Goal: Task Accomplishment & Management: Use online tool/utility

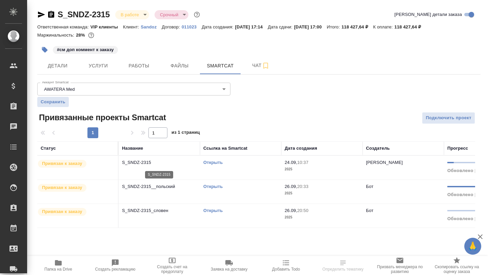
click at [149, 164] on p "S_SNDZ-2315" at bounding box center [159, 162] width 75 height 7
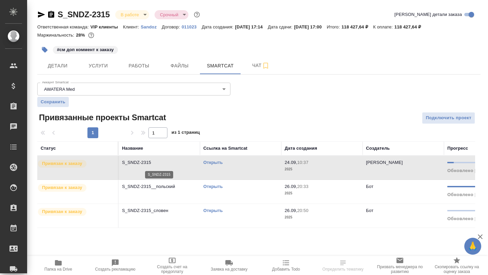
click at [149, 164] on p "S_SNDZ-2315" at bounding box center [159, 162] width 75 height 7
click at [52, 15] on icon "button" at bounding box center [51, 14] width 6 height 7
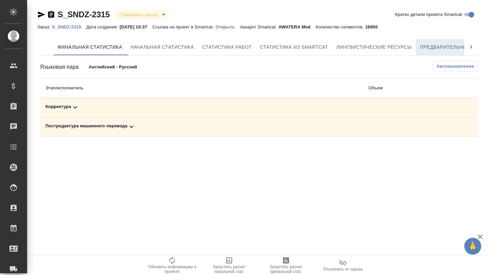
click at [441, 49] on span "Предварительный перевод" at bounding box center [458, 47] width 76 height 8
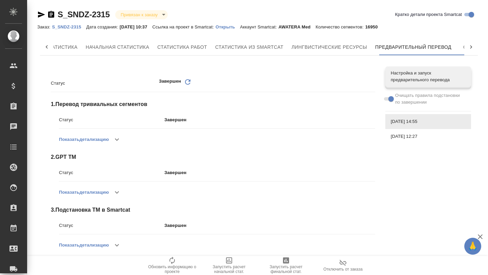
click at [37, 14] on icon "button" at bounding box center [41, 15] width 8 height 8
